Goal: Learn English interactively from news stories | First English

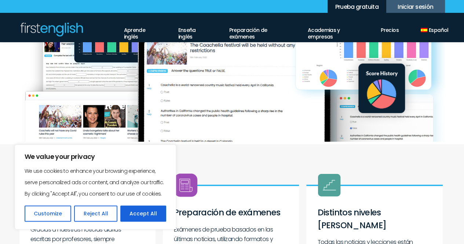
scroll to position [73, 0]
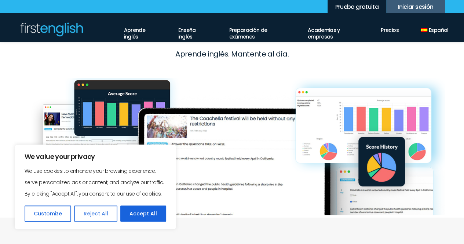
click at [94, 215] on button "Reject All" at bounding box center [95, 213] width 43 height 16
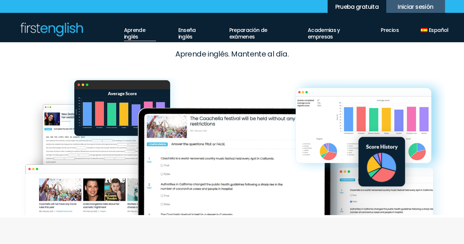
click at [124, 30] on link "Aprende inglés" at bounding box center [140, 31] width 32 height 19
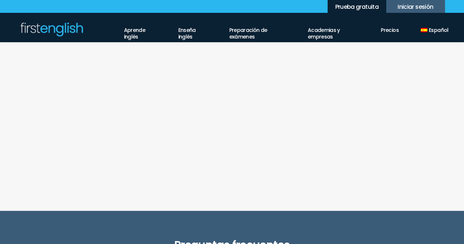
scroll to position [770, 0]
